Goal: Task Accomplishment & Management: Use online tool/utility

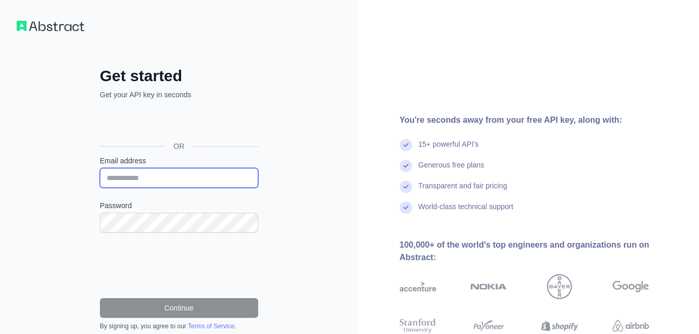
click at [184, 181] on input "Email address" at bounding box center [179, 178] width 158 height 20
type input "**********"
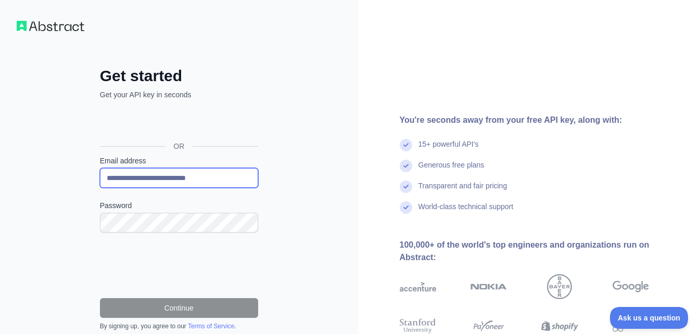
scroll to position [93, 0]
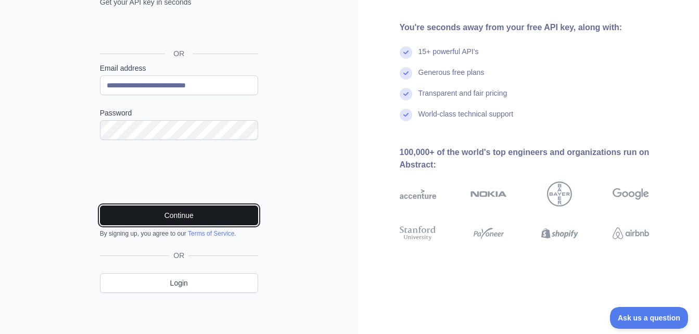
click at [169, 211] on button "Continue" at bounding box center [179, 216] width 158 height 20
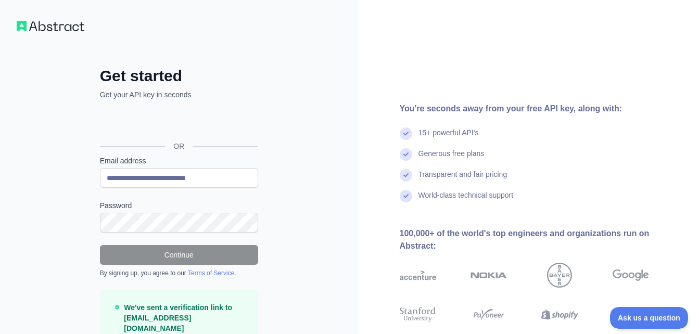
scroll to position [59, 0]
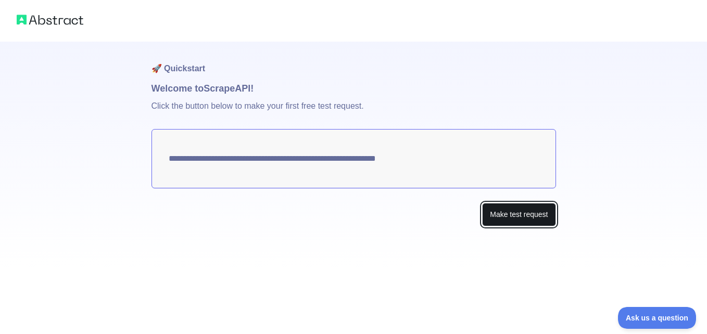
click at [526, 210] on button "Make test request" at bounding box center [518, 214] width 73 height 23
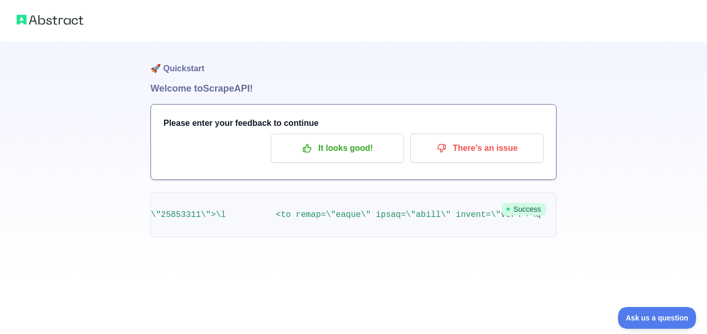
scroll to position [0, 290835]
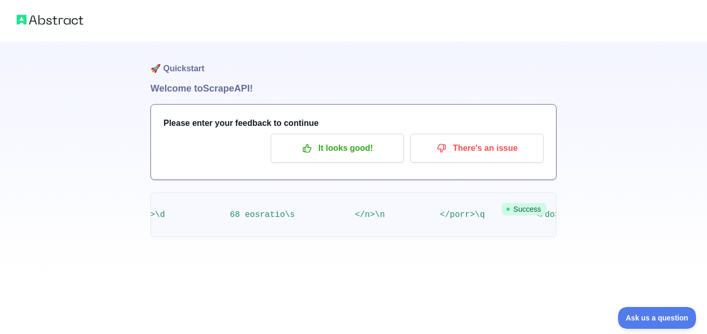
click at [119, 233] on div "🚀 Quickstart Welcome to Scrape API! Please enter your feedback to continue It l…" at bounding box center [353, 139] width 707 height 279
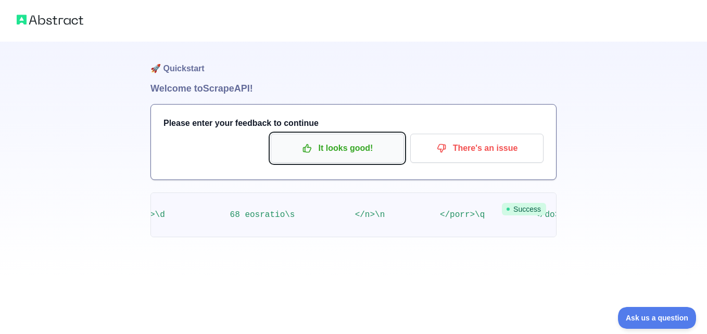
click at [349, 146] on p "It looks good!" at bounding box center [337, 148] width 118 height 18
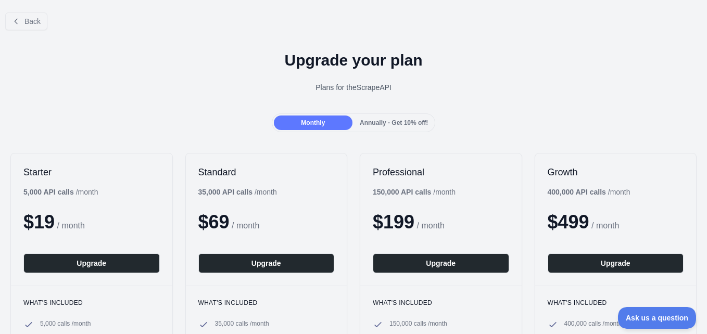
click at [369, 121] on span "Annually - Get 10% off!" at bounding box center [394, 122] width 68 height 7
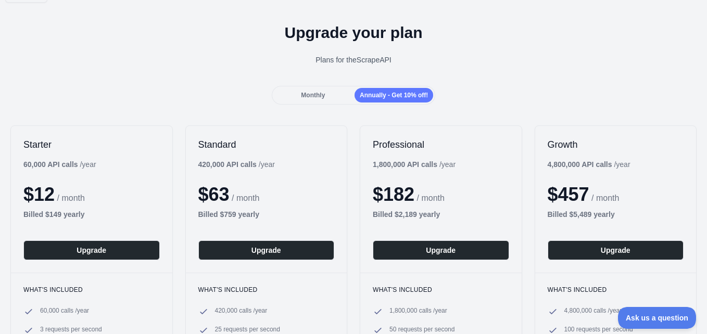
scroll to position [28, 0]
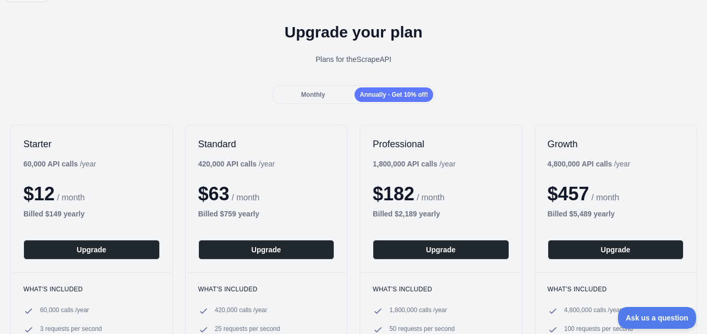
click at [317, 99] on div "Monthly" at bounding box center [313, 94] width 79 height 15
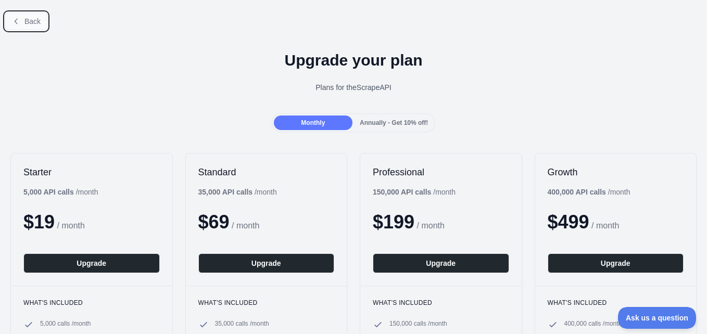
click at [32, 26] on button "Back" at bounding box center [26, 21] width 42 height 18
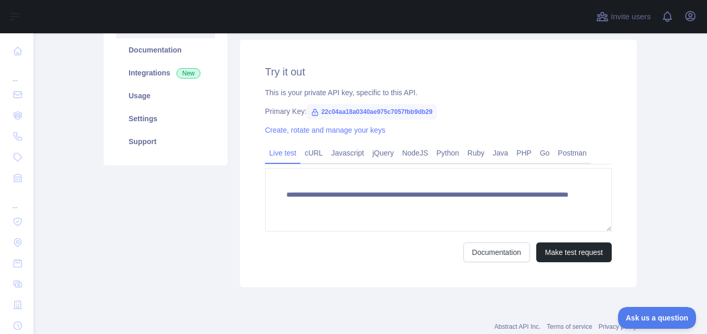
scroll to position [160, 0]
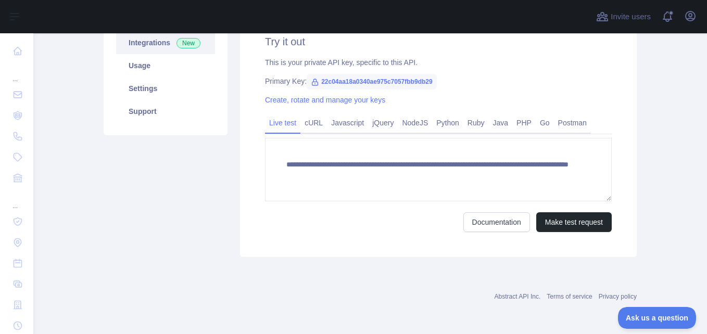
click at [196, 41] on link "Integrations New" at bounding box center [165, 42] width 99 height 23
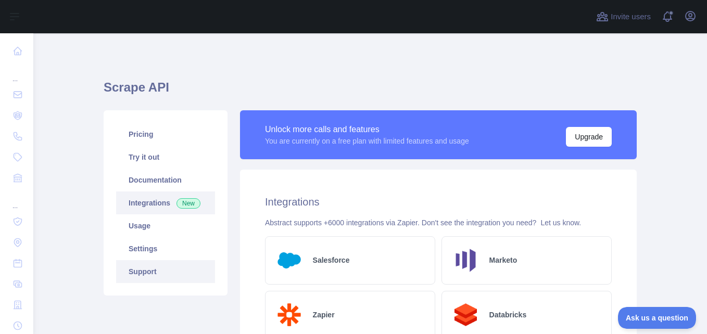
scroll to position [1, 0]
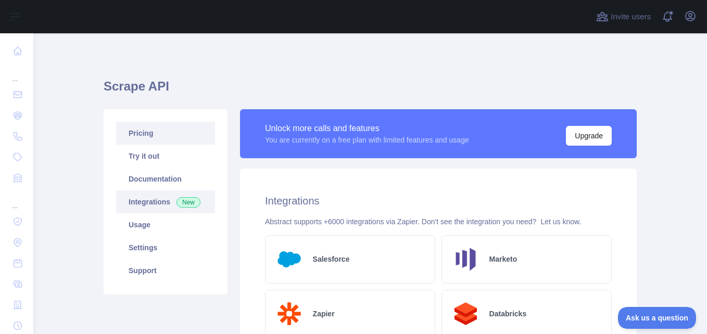
click at [180, 135] on link "Pricing" at bounding box center [165, 133] width 99 height 23
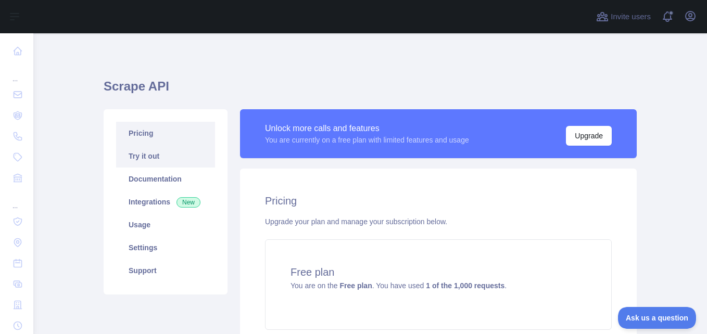
click at [172, 151] on link "Try it out" at bounding box center [165, 156] width 99 height 23
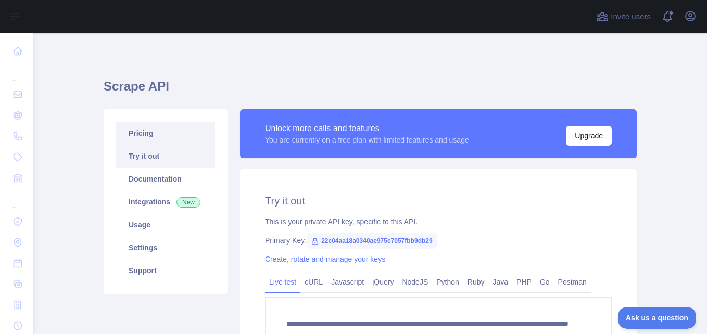
click at [164, 138] on link "Pricing" at bounding box center [165, 133] width 99 height 23
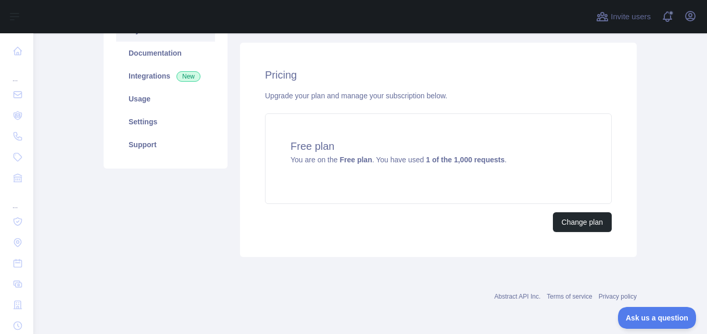
scroll to position [116, 0]
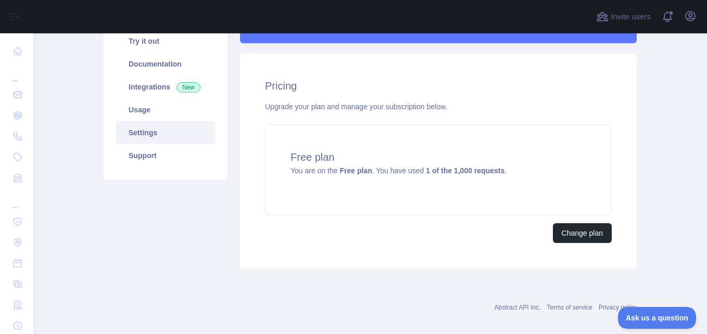
click at [183, 125] on link "Settings" at bounding box center [165, 132] width 99 height 23
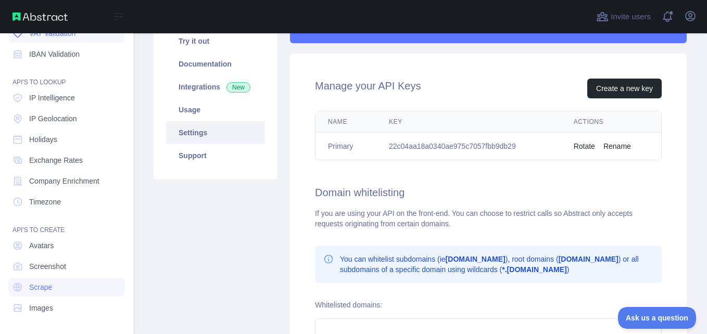
scroll to position [124, 0]
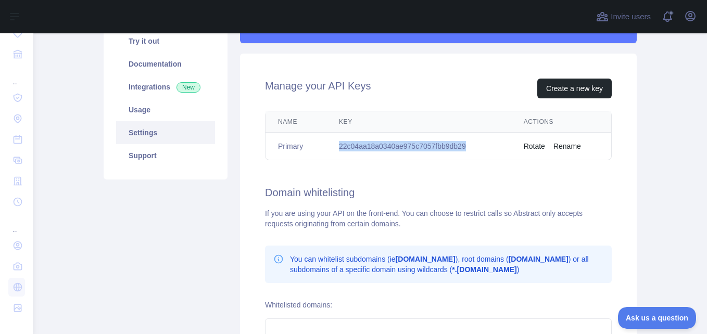
drag, startPoint x: 460, startPoint y: 146, endPoint x: 336, endPoint y: 134, distance: 124.9
click at [336, 134] on td "22c04aa18a0340ae975c7057fbb9db29" at bounding box center [418, 147] width 185 height 28
copy td "22c04aa18a0340ae975c7057fbb9db29"
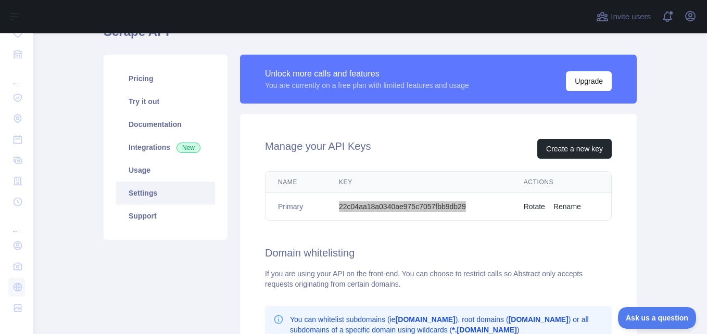
scroll to position [47, 0]
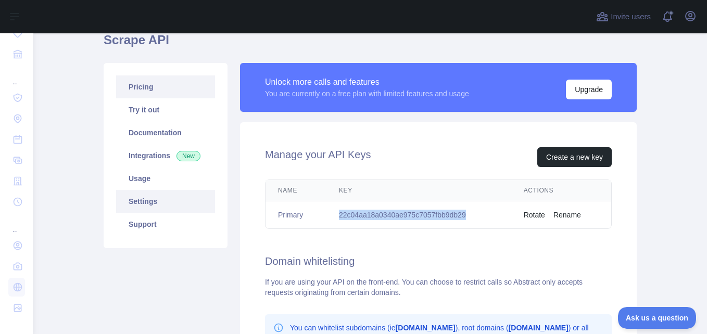
click at [170, 82] on link "Pricing" at bounding box center [165, 86] width 99 height 23
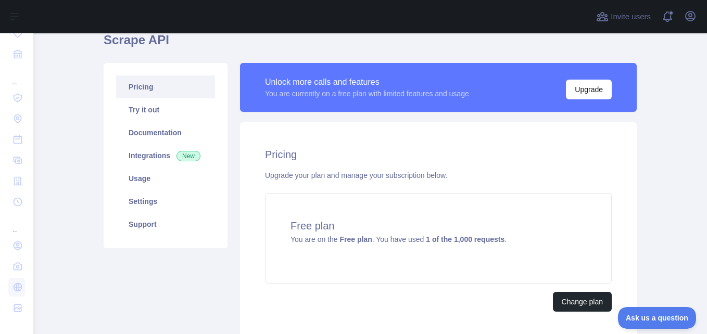
drag, startPoint x: 421, startPoint y: 186, endPoint x: 399, endPoint y: 156, distance: 38.3
click at [399, 156] on div "Pricing Upgrade your plan and manage your subscription below. Free plan You are…" at bounding box center [438, 229] width 396 height 214
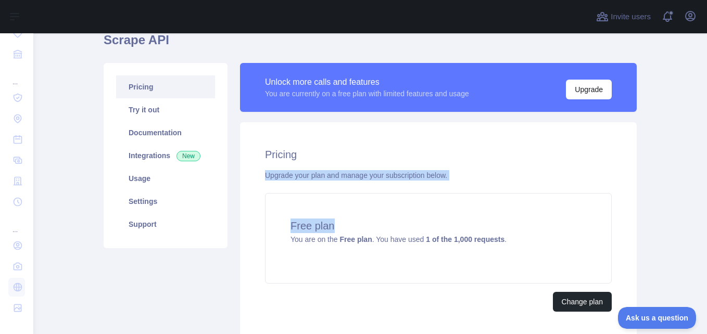
click at [543, 170] on div "Upgrade your plan and manage your subscription below." at bounding box center [438, 175] width 347 height 10
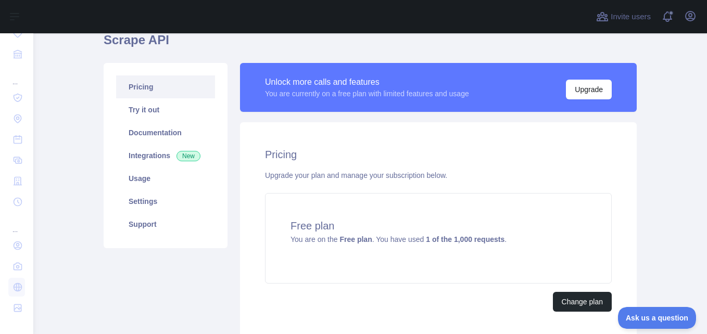
click at [469, 166] on div "Pricing Upgrade your plan and manage your subscription below. Free plan You are…" at bounding box center [438, 229] width 396 height 214
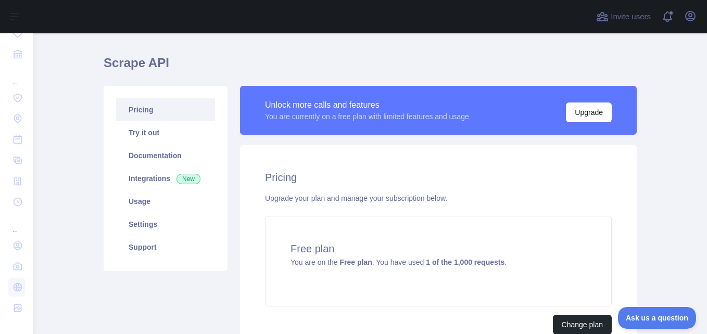
scroll to position [1, 0]
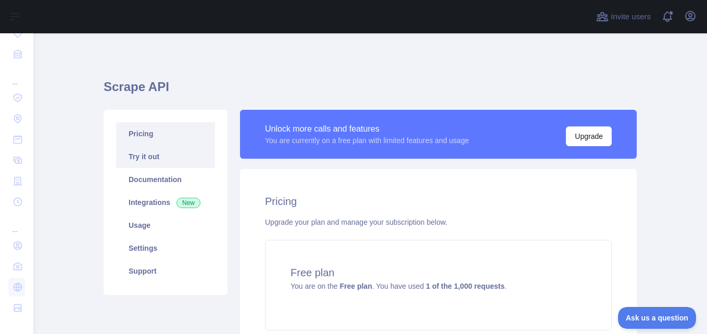
click at [178, 147] on link "Try it out" at bounding box center [165, 156] width 99 height 23
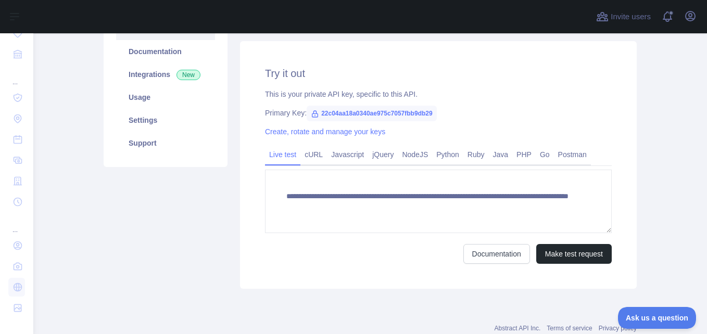
scroll to position [129, 0]
click at [151, 111] on link "Settings" at bounding box center [165, 119] width 99 height 23
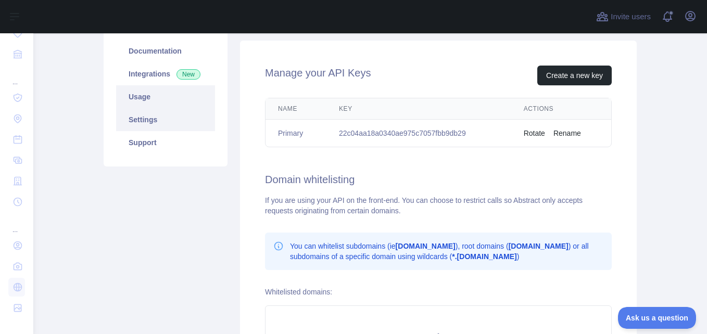
click at [152, 107] on link "Usage" at bounding box center [165, 96] width 99 height 23
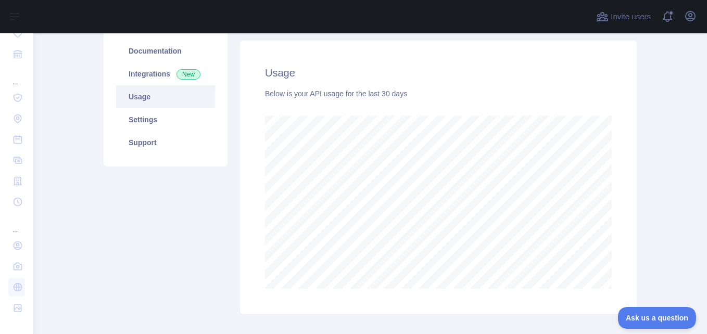
scroll to position [301, 666]
click at [169, 142] on link "Support" at bounding box center [165, 142] width 99 height 23
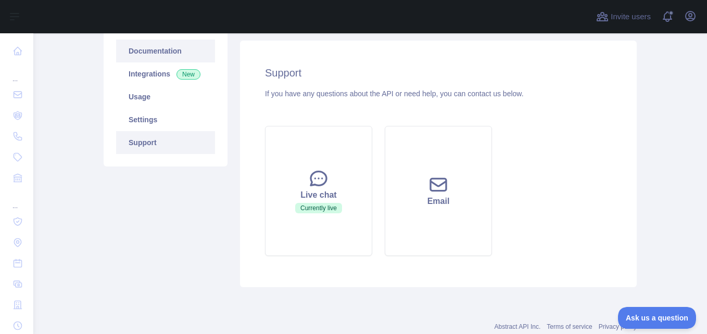
click at [160, 53] on link "Documentation" at bounding box center [165, 51] width 99 height 23
